Goal: Information Seeking & Learning: Learn about a topic

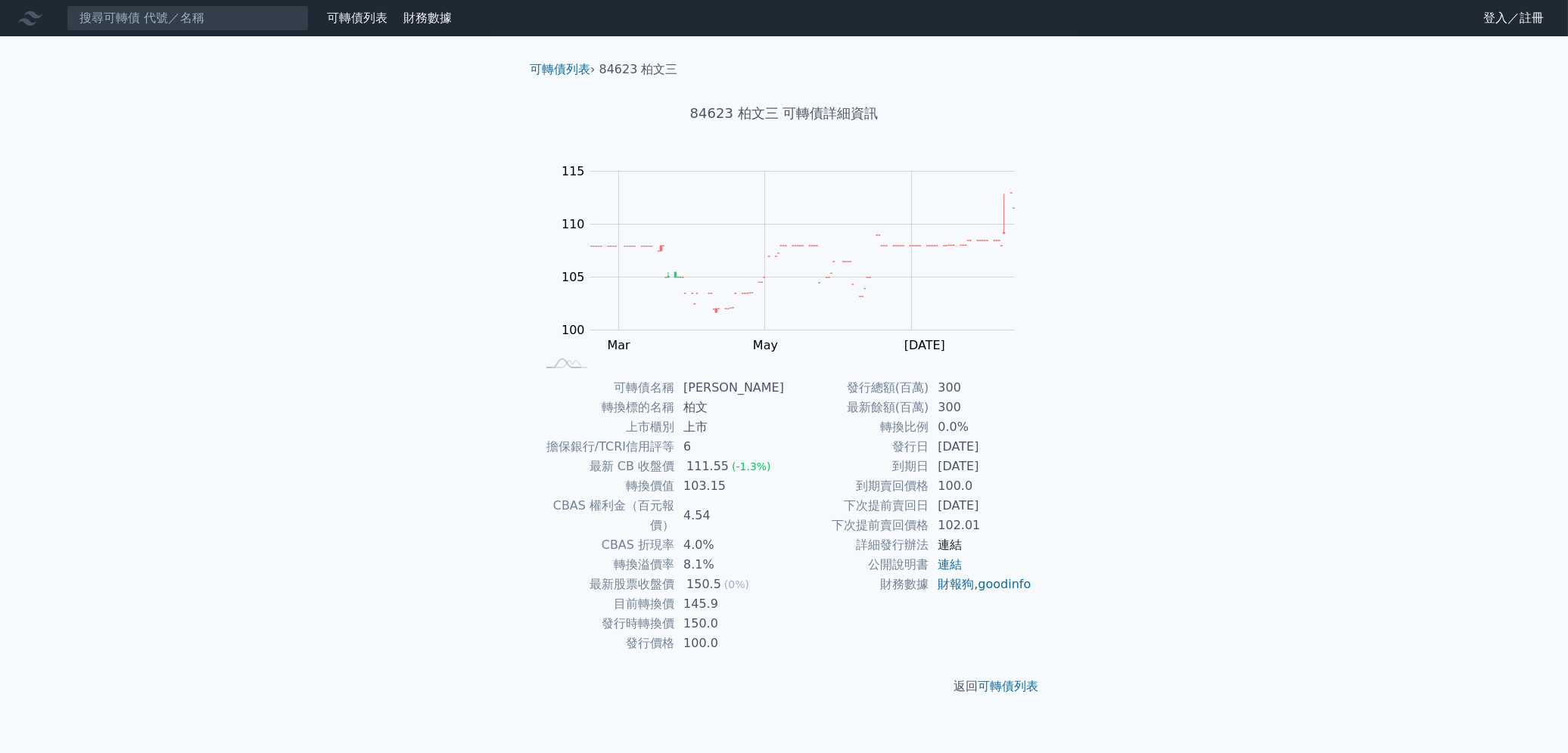
click at [951, 545] on link "連結" at bounding box center [950, 545] width 24 height 14
click at [938, 538] on link "連結" at bounding box center [950, 545] width 24 height 14
click at [582, 71] on link "可轉債列表" at bounding box center [560, 69] width 60 height 14
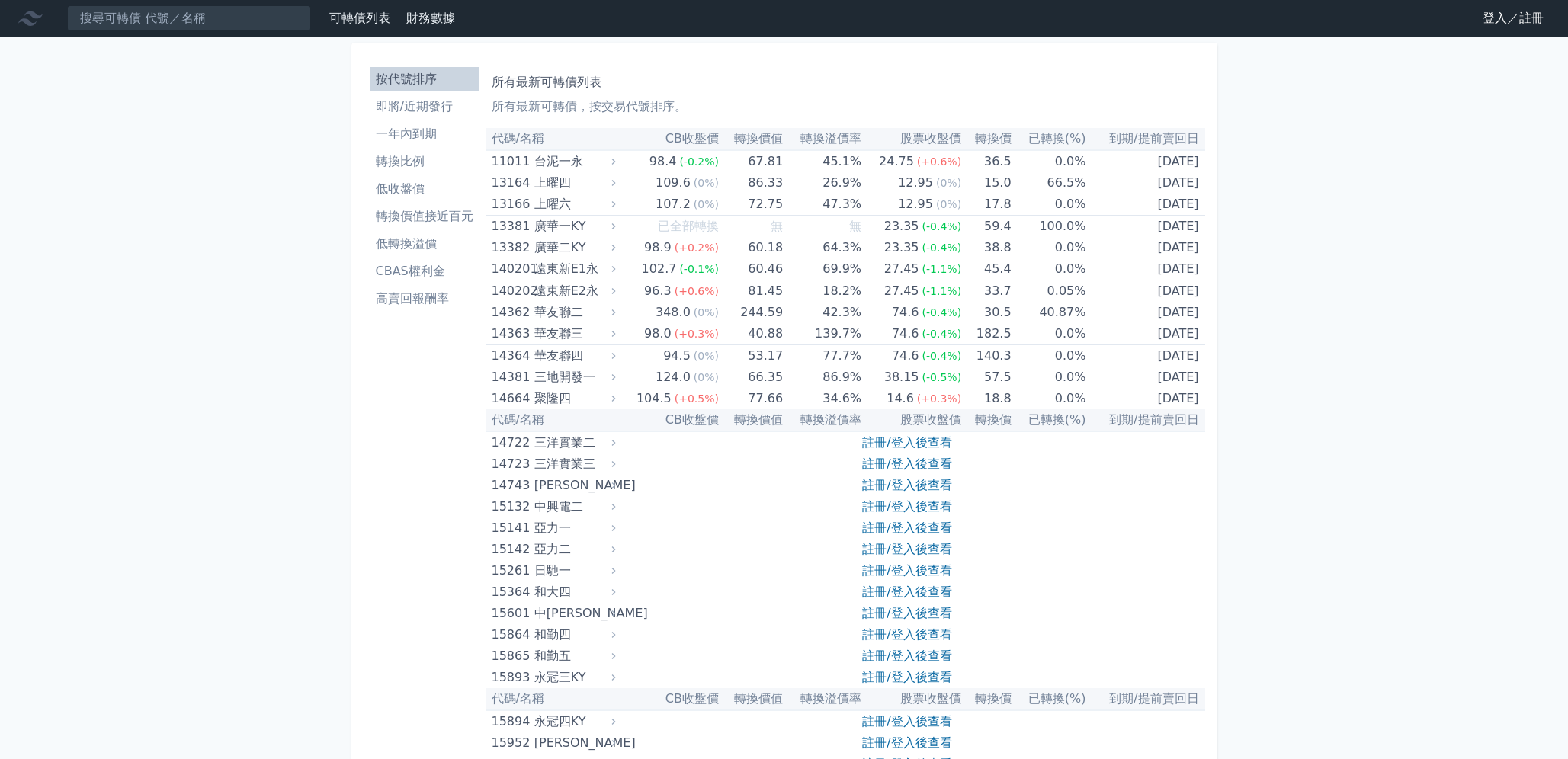
click at [414, 222] on li "轉換價值接近百元" at bounding box center [424, 216] width 110 height 18
